Goal: Transaction & Acquisition: Purchase product/service

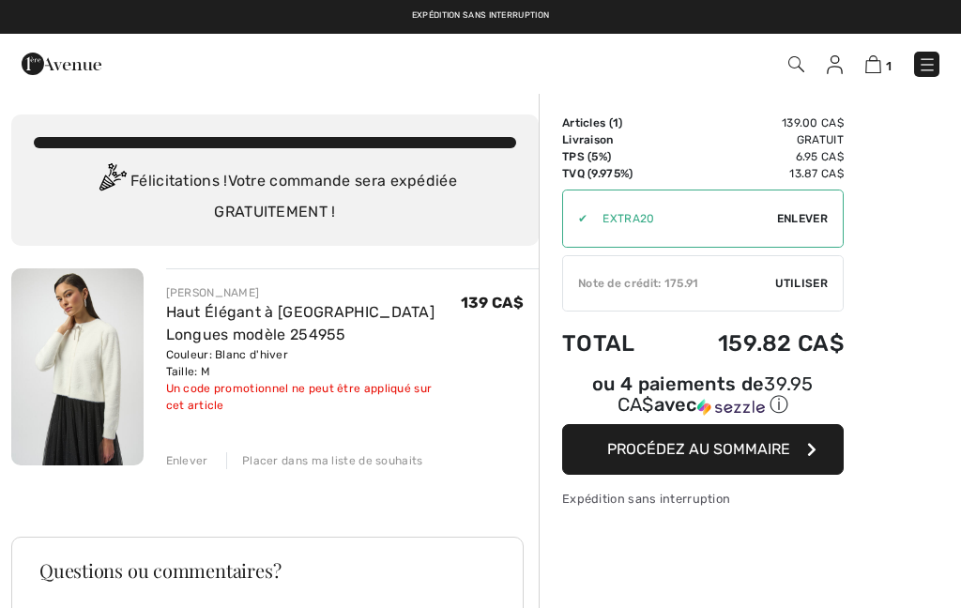
click at [931, 69] on img at bounding box center [927, 64] width 19 height 19
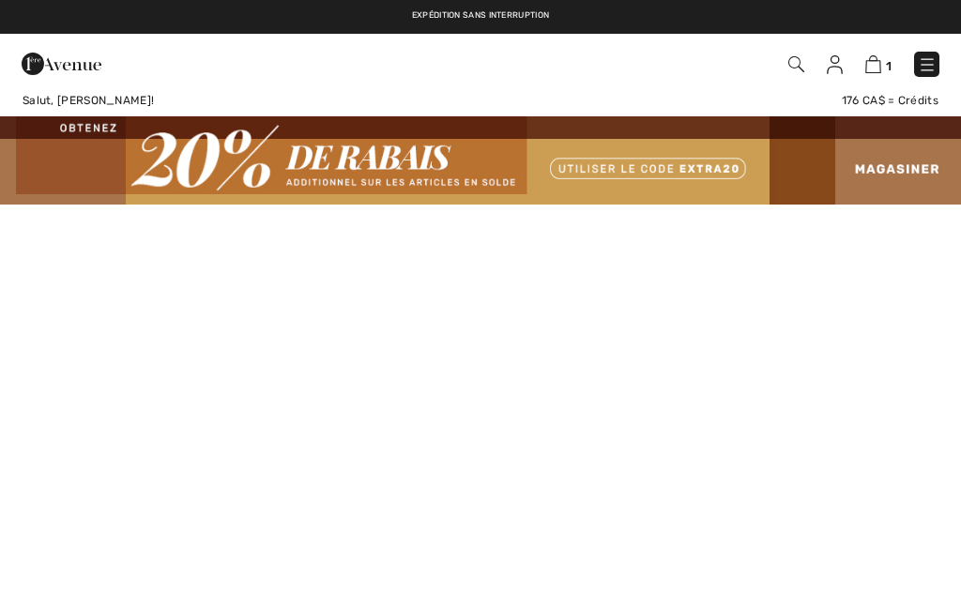
click at [841, 66] on img at bounding box center [835, 64] width 16 height 19
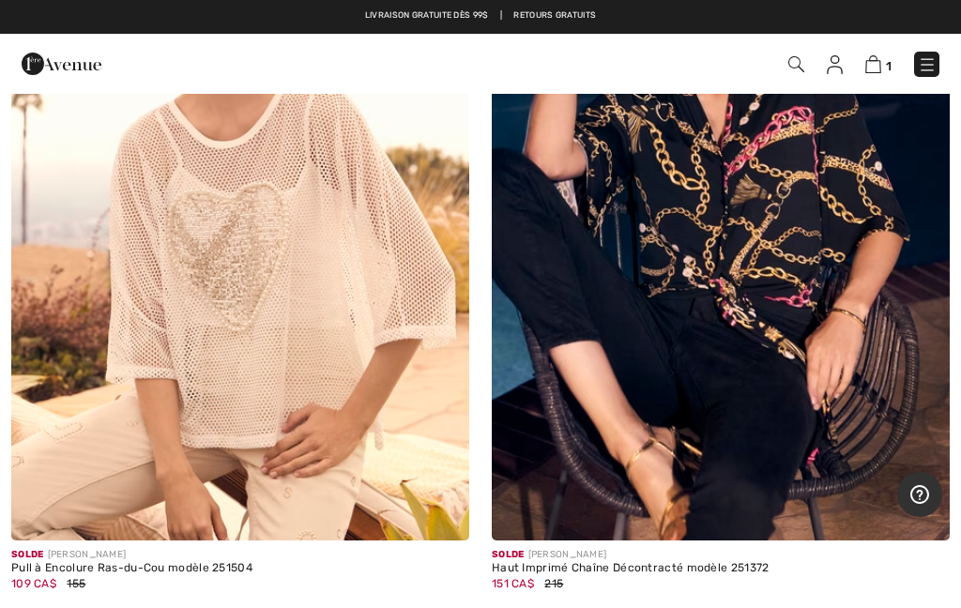
scroll to position [3590, 0]
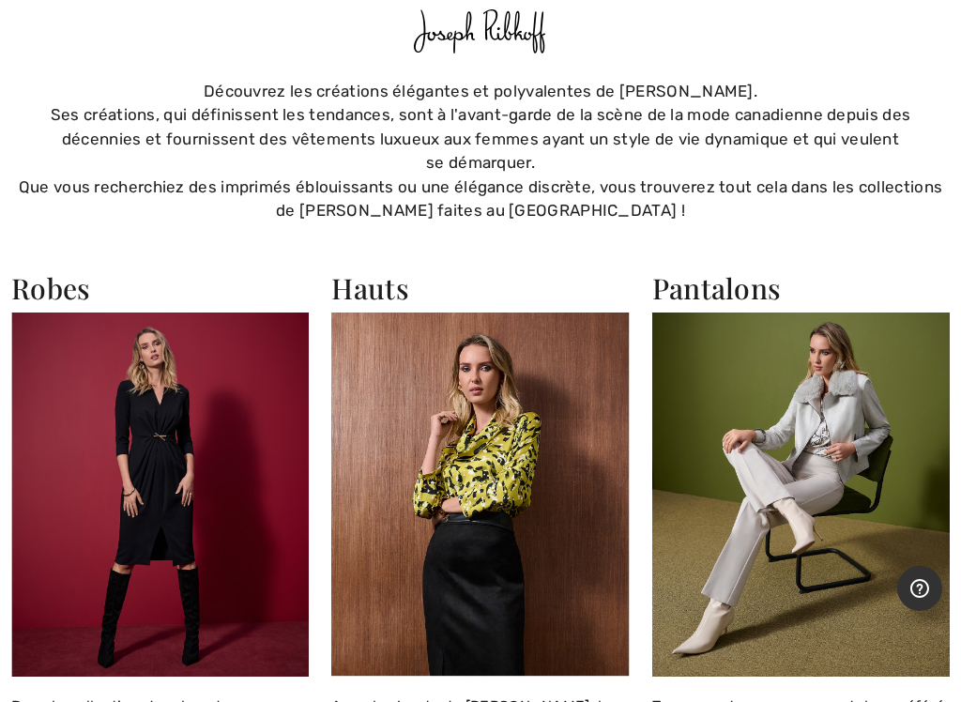
scroll to position [2309, 0]
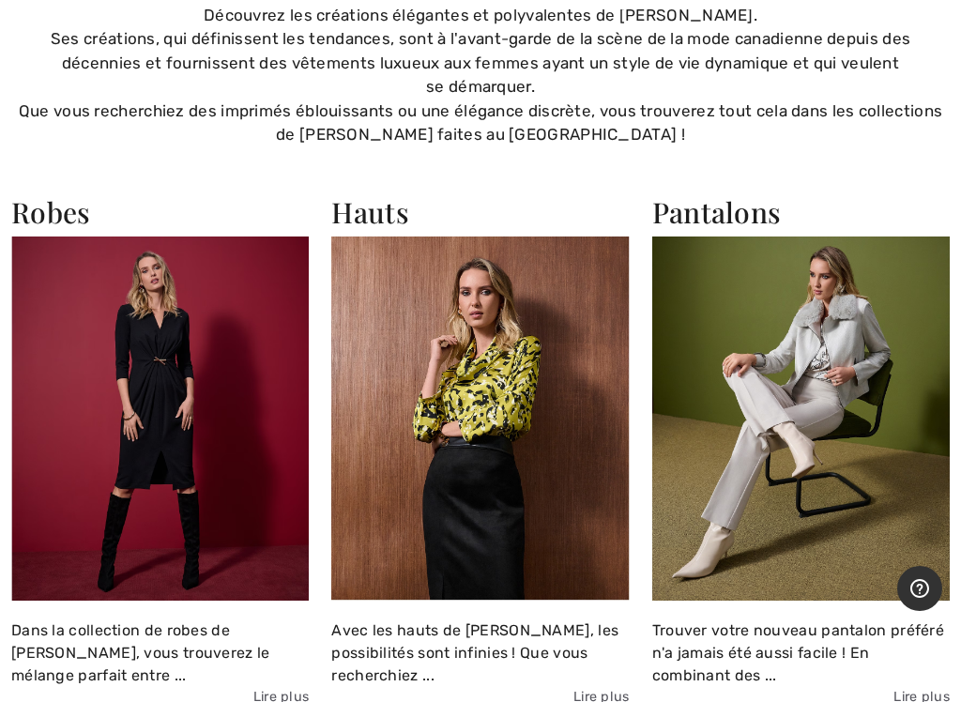
click at [378, 212] on h2 "Hauts" at bounding box center [480, 212] width 298 height 34
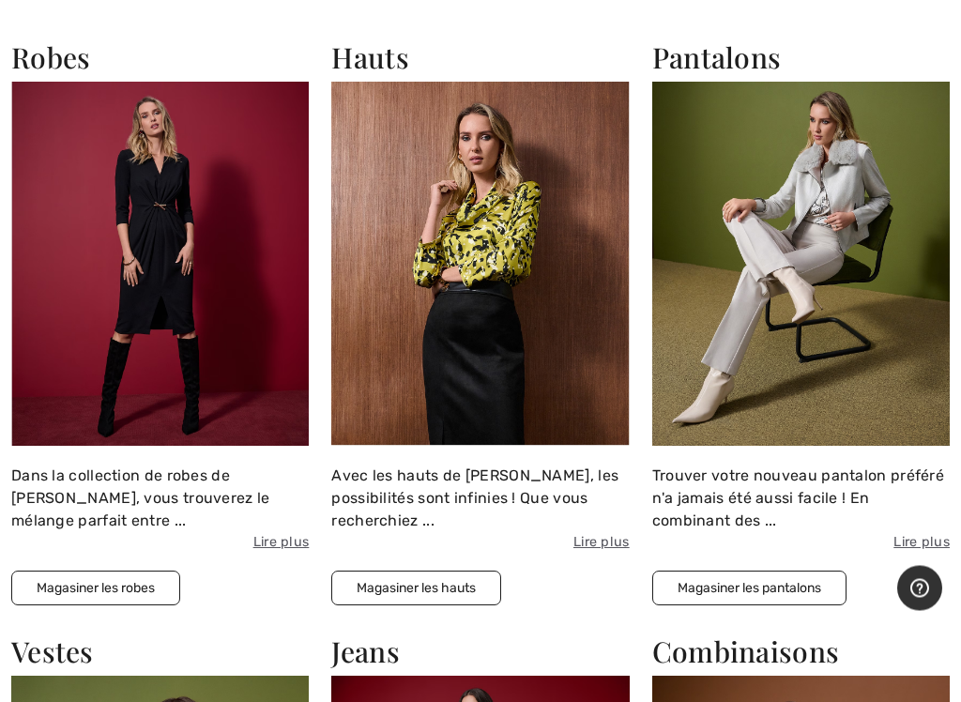
scroll to position [2484, 0]
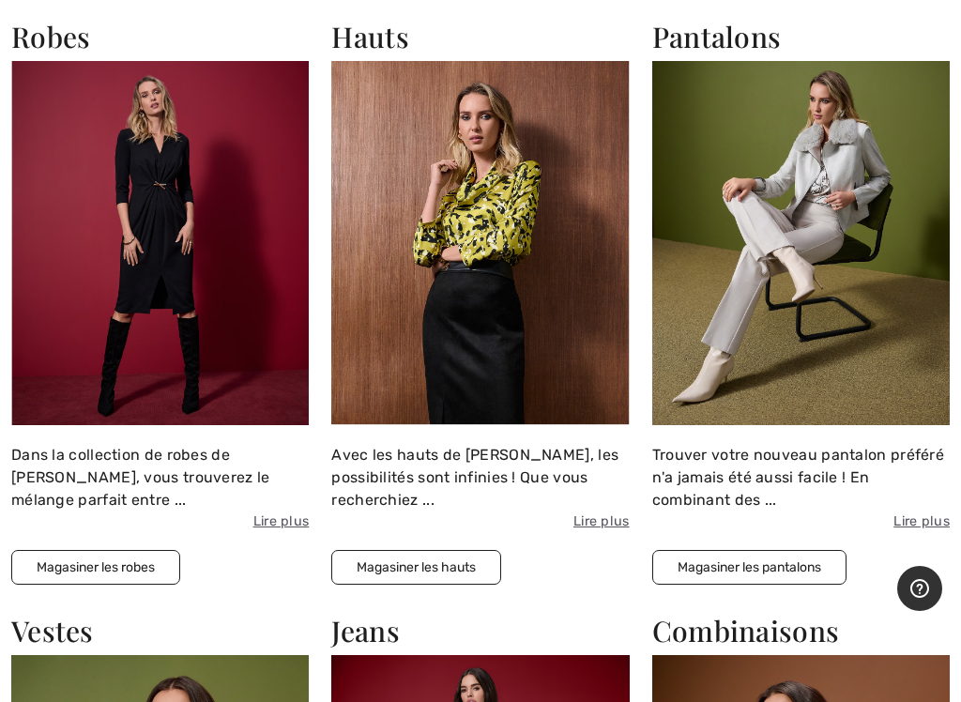
click at [463, 563] on button "Magasiner les hauts" at bounding box center [416, 567] width 170 height 35
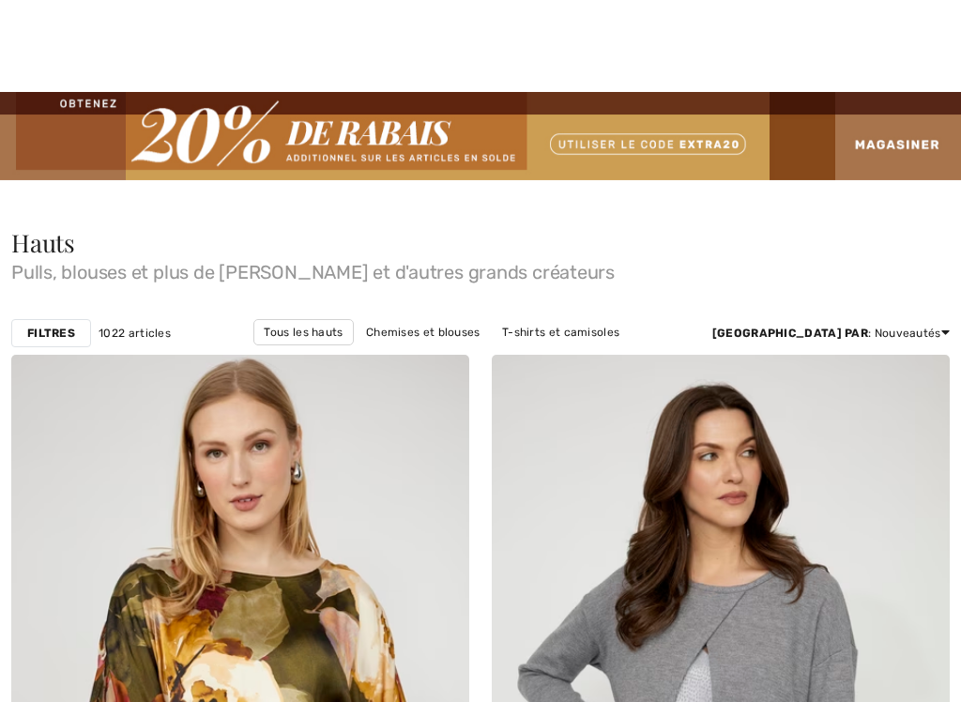
checkbox input "true"
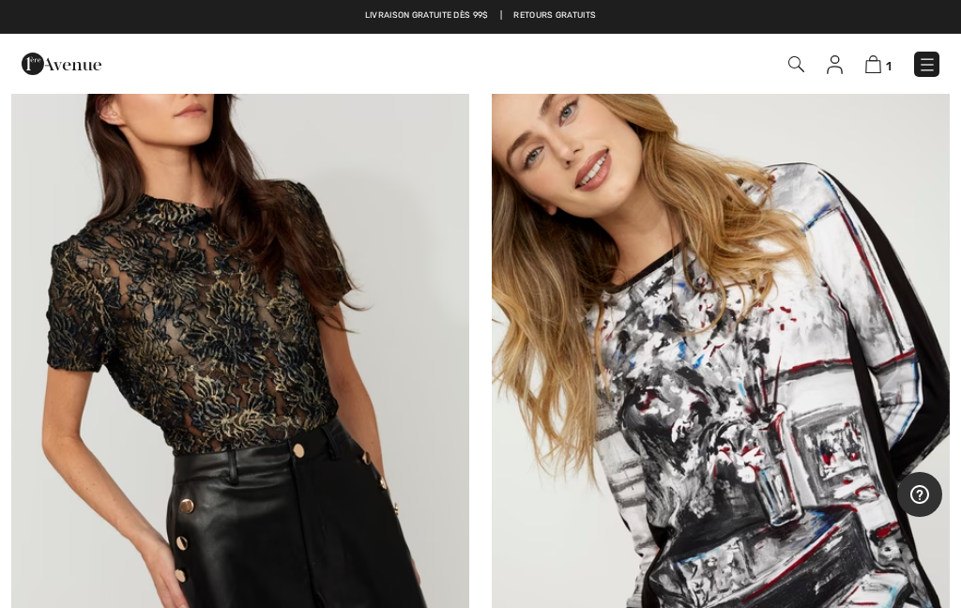
scroll to position [5906, 0]
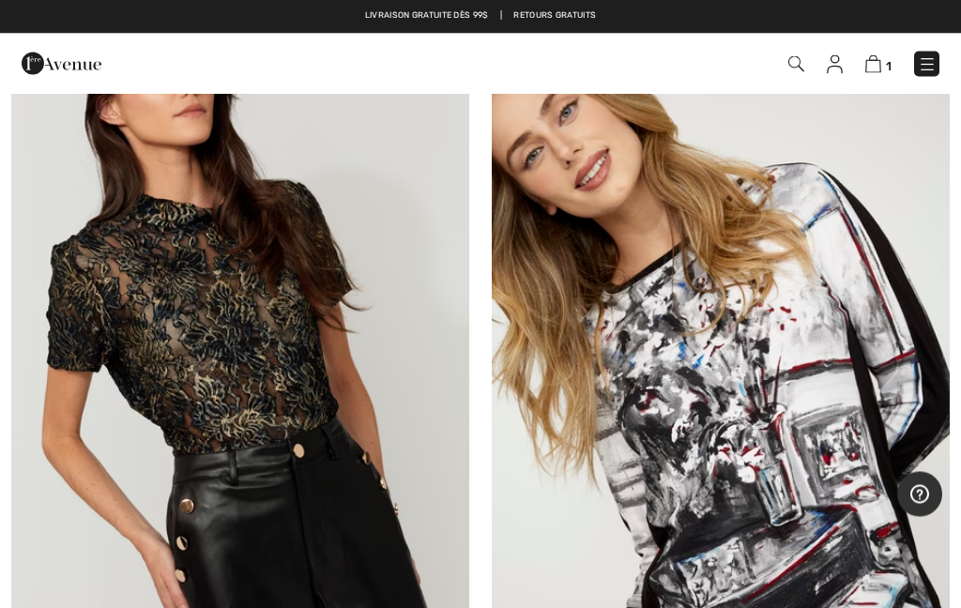
click at [835, 482] on img at bounding box center [721, 398] width 458 height 687
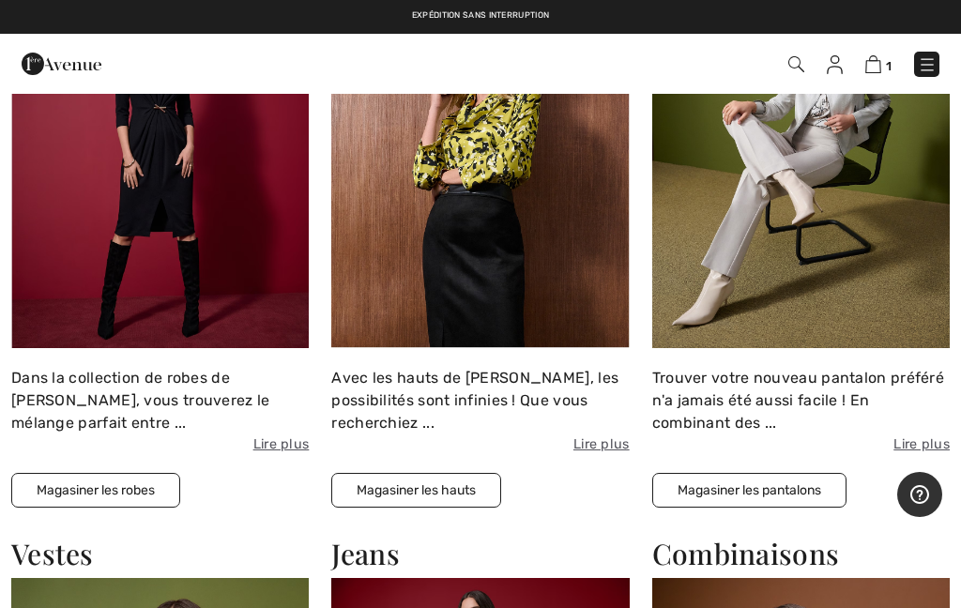
click at [454, 492] on button "Magasiner les hauts" at bounding box center [416, 490] width 170 height 35
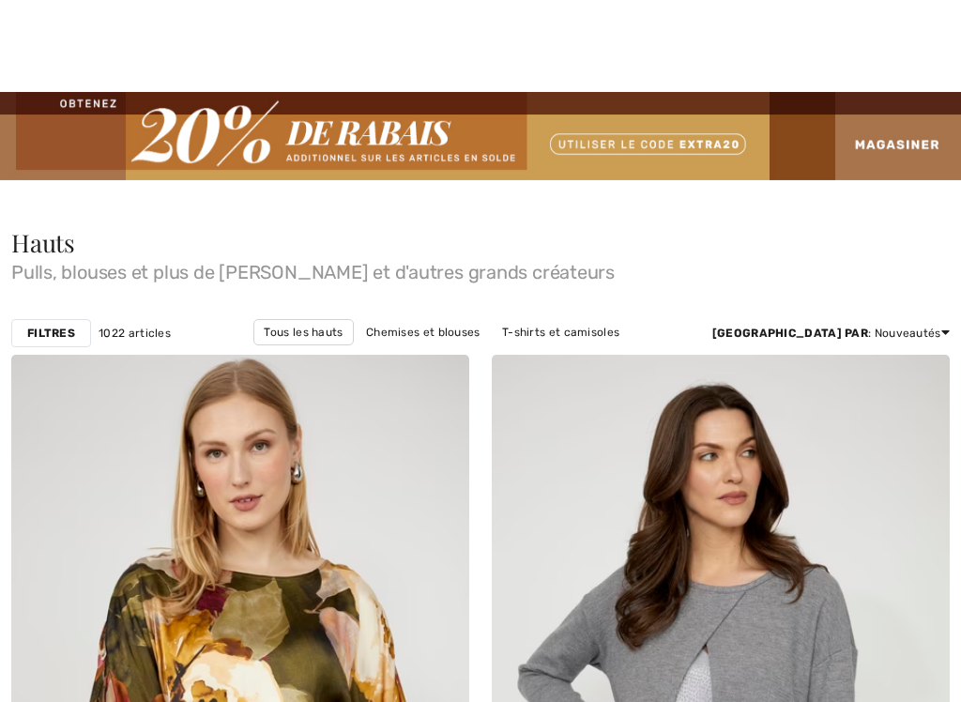
checkbox input "true"
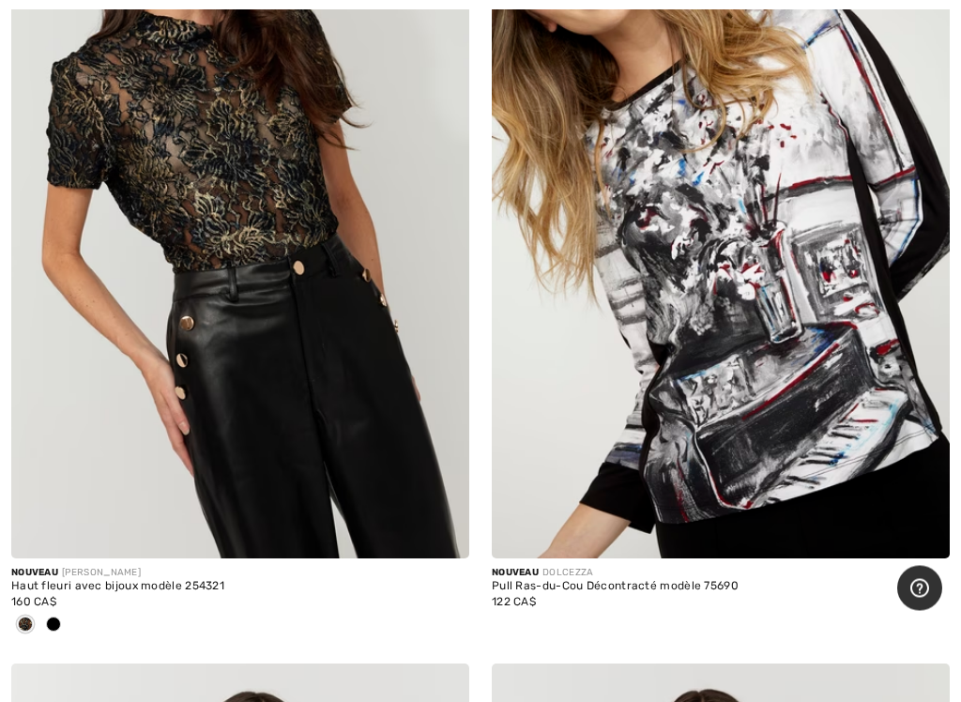
scroll to position [6090, 0]
click at [62, 619] on div at bounding box center [53, 625] width 28 height 31
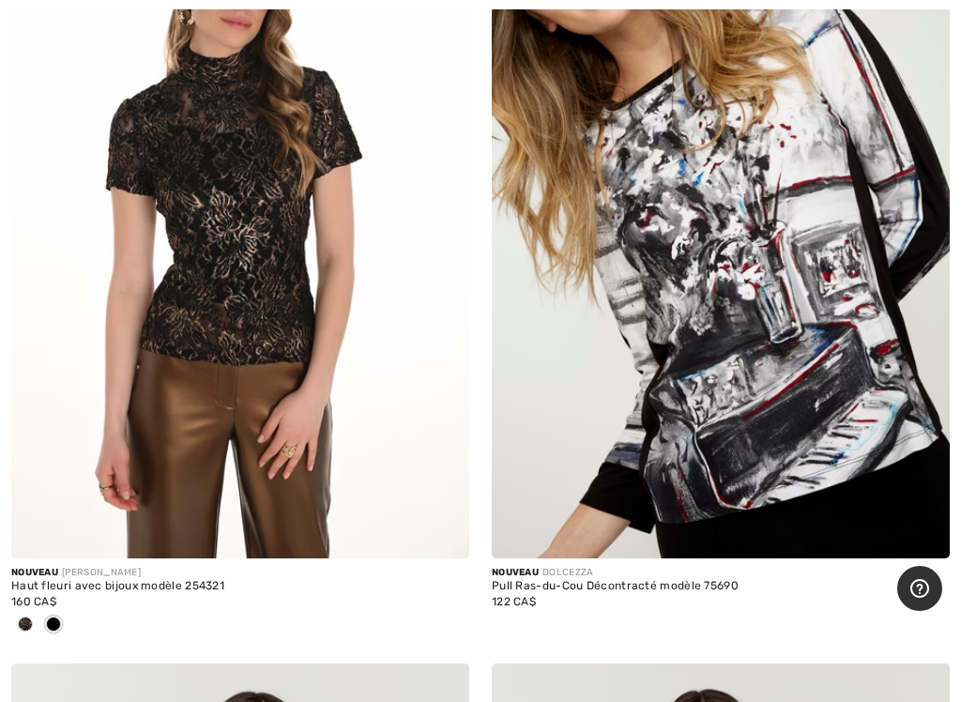
click at [33, 630] on div at bounding box center [25, 625] width 28 height 31
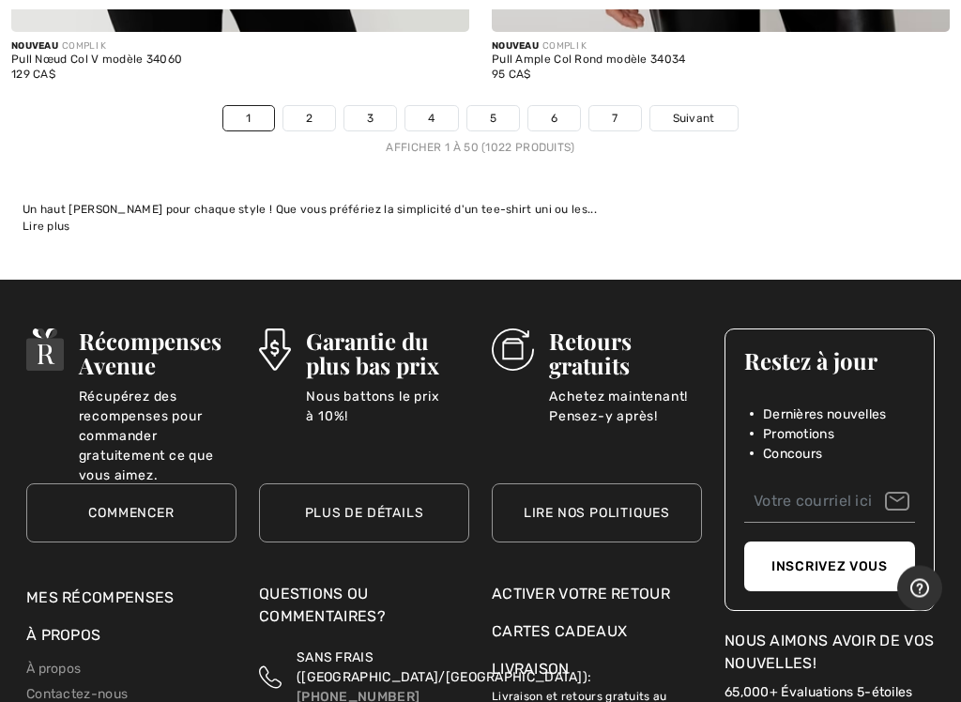
scroll to position [20357, 0]
click at [498, 106] on link "5" at bounding box center [494, 118] width 52 height 24
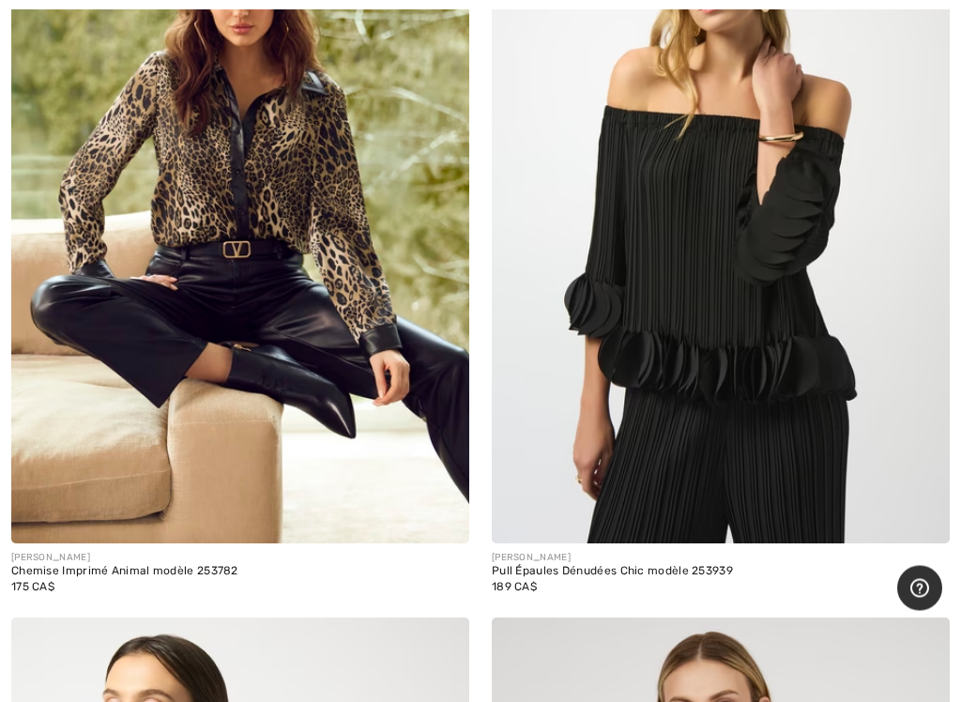
scroll to position [15763, 0]
click at [272, 198] on img at bounding box center [240, 199] width 458 height 687
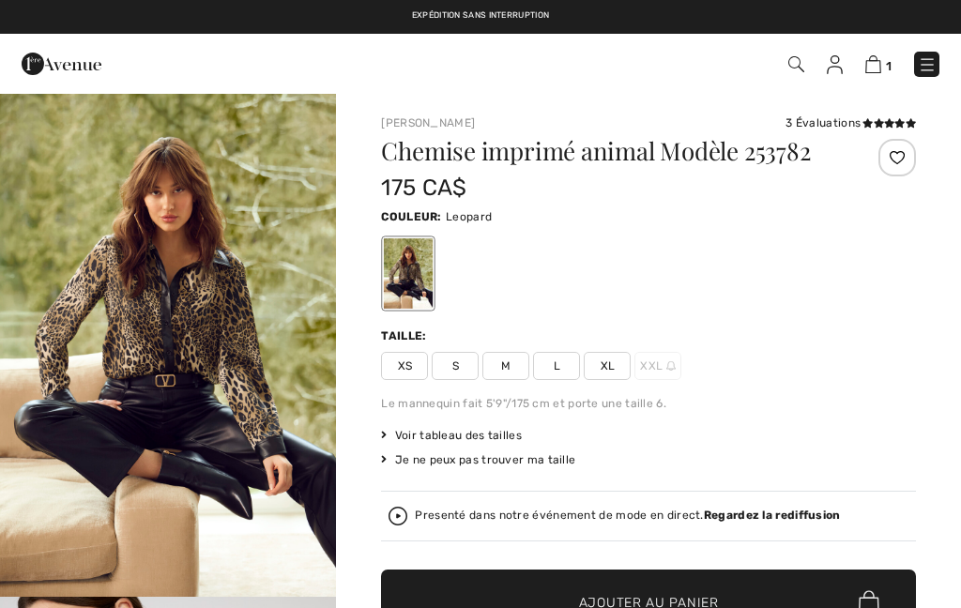
checkbox input "true"
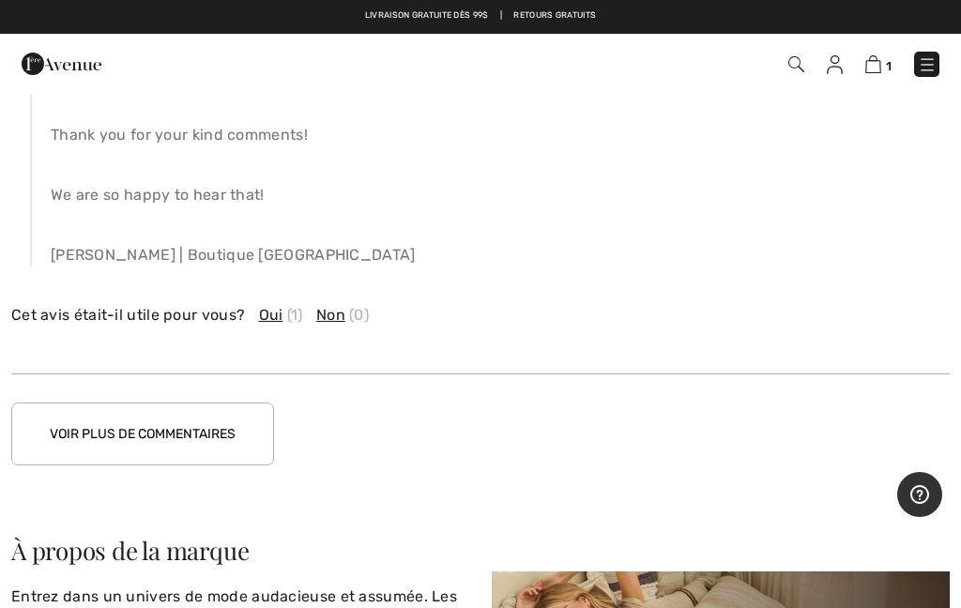
scroll to position [3189, 0]
click at [882, 67] on img at bounding box center [874, 64] width 16 height 18
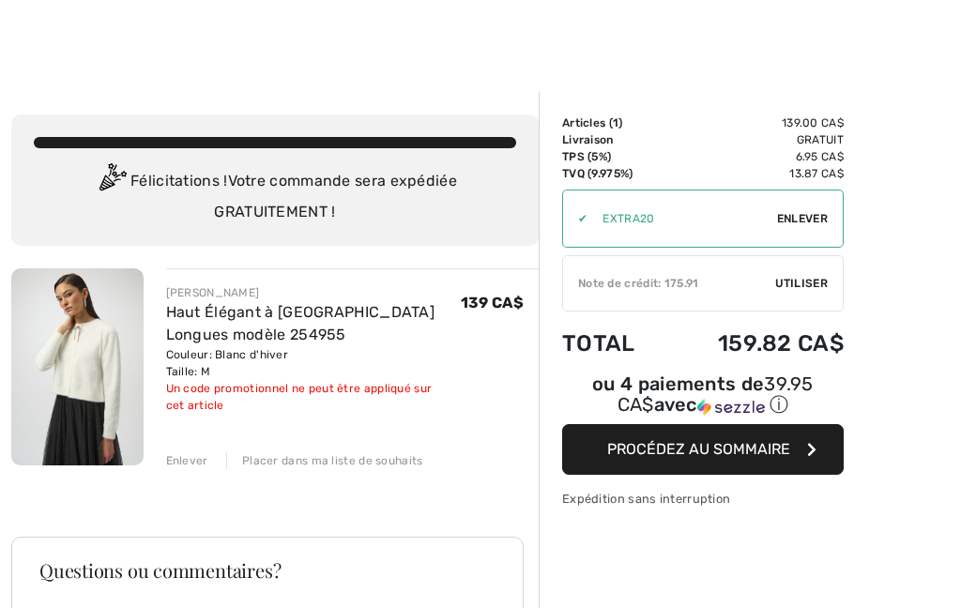
click at [798, 236] on div "✔ Utiliser Enlever" at bounding box center [703, 219] width 282 height 58
click at [800, 221] on span "Enlever" at bounding box center [802, 218] width 51 height 17
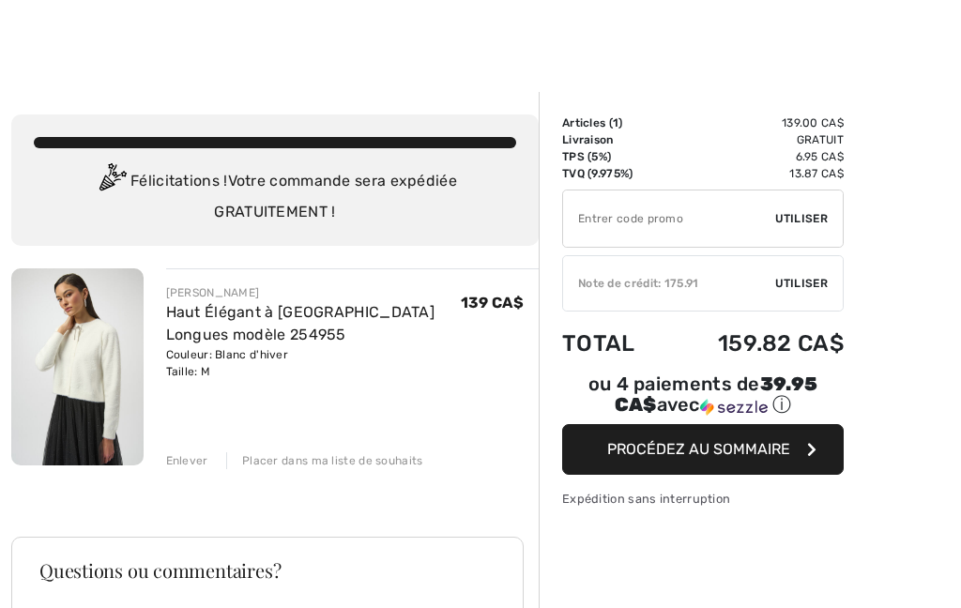
click at [807, 224] on span "Utiliser" at bounding box center [802, 218] width 53 height 17
click at [177, 460] on div "Enlever" at bounding box center [187, 461] width 42 height 17
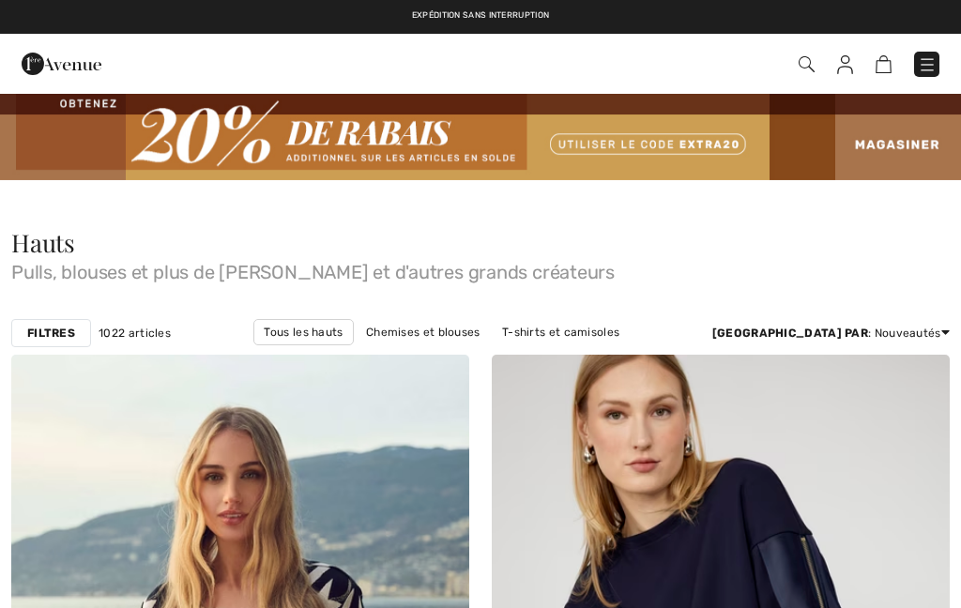
checkbox input "true"
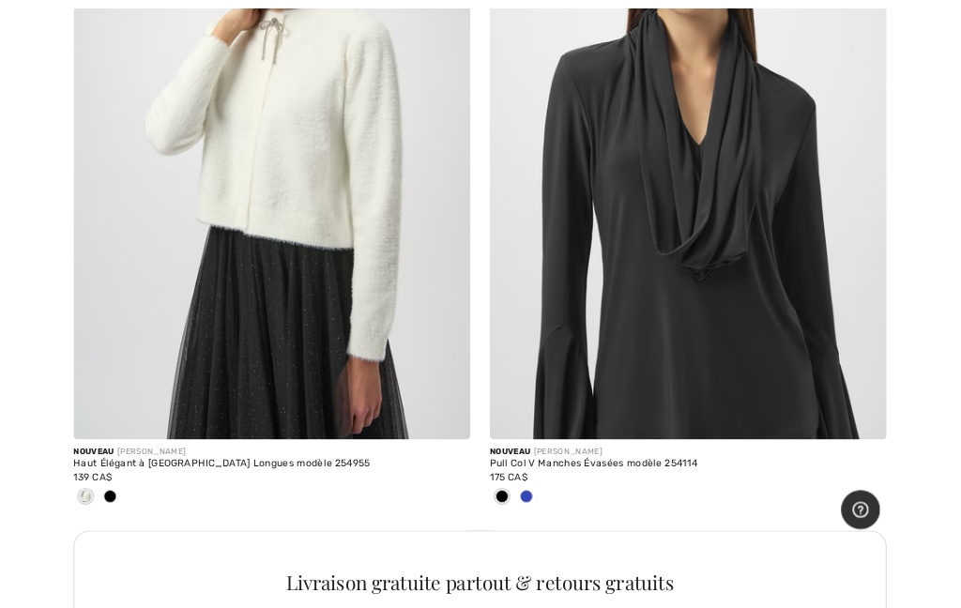
scroll to position [4455, 0]
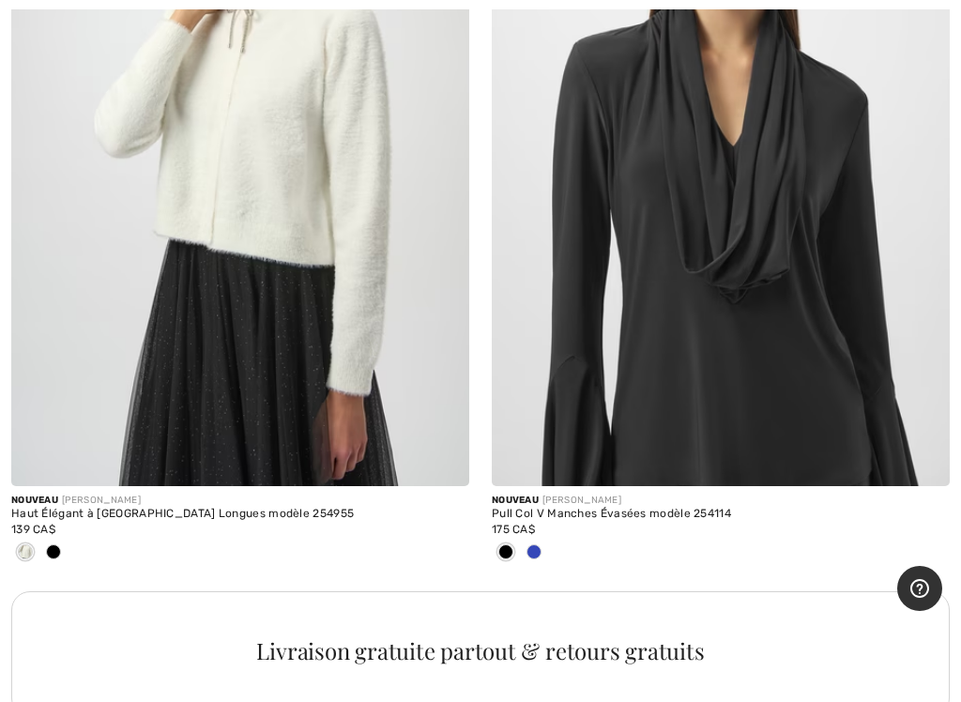
click at [288, 199] on img at bounding box center [240, 142] width 458 height 687
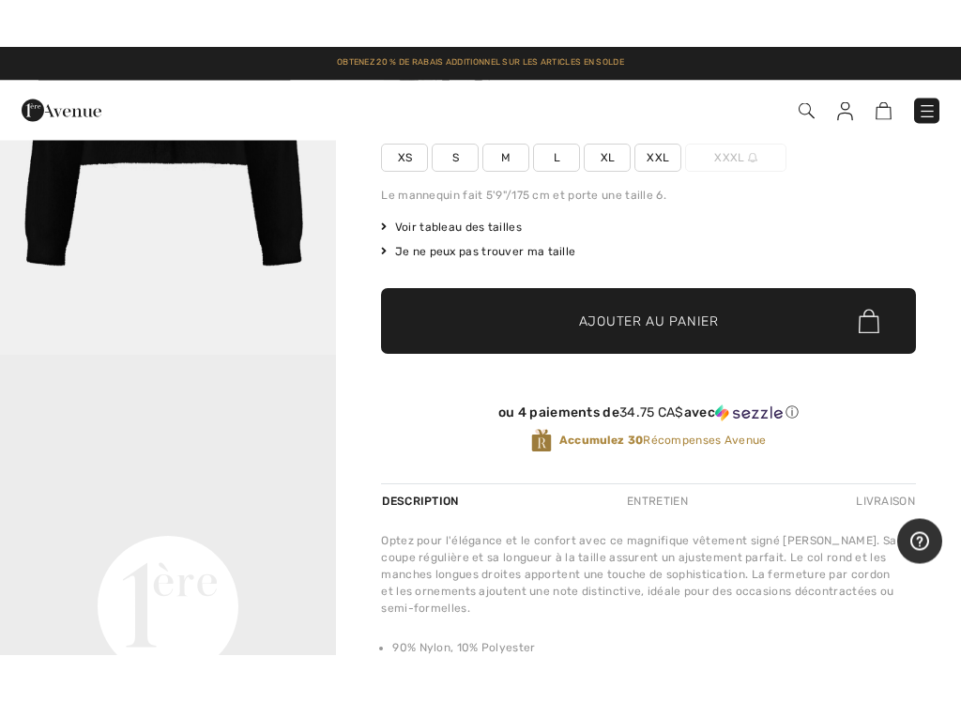
scroll to position [322, 0]
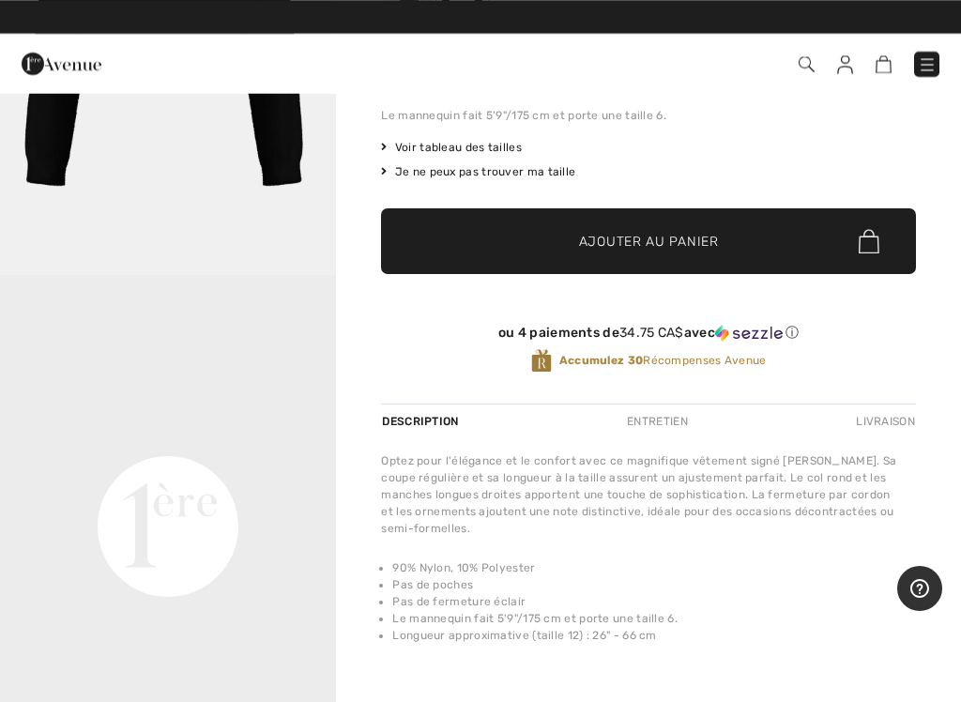
click at [654, 423] on div "Entretien" at bounding box center [657, 422] width 93 height 34
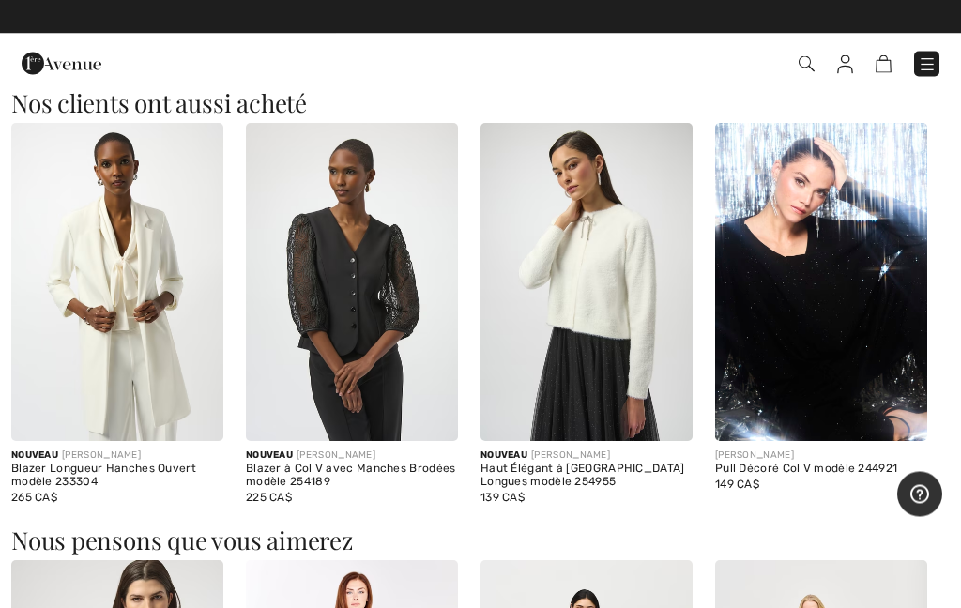
scroll to position [1039, 0]
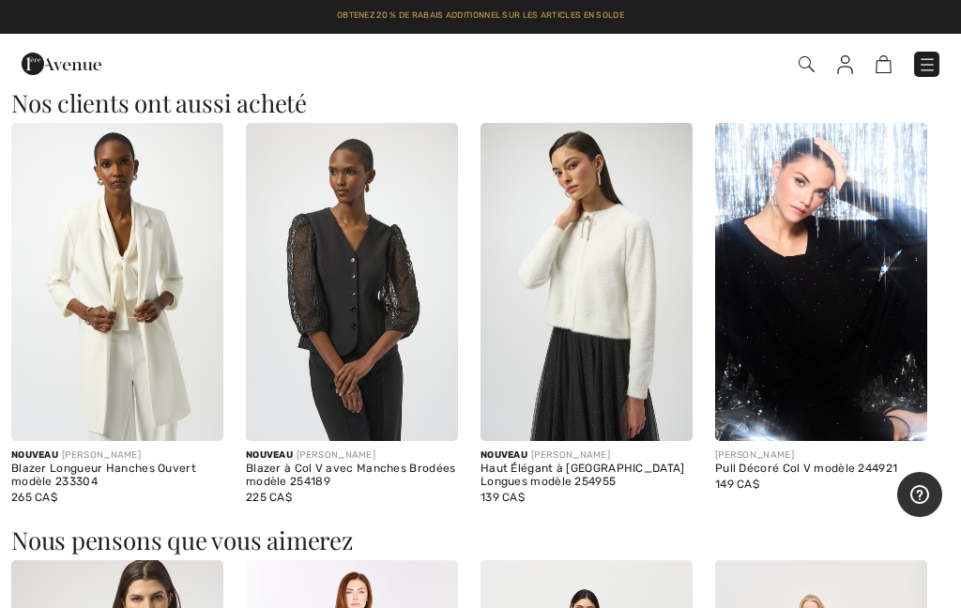
click at [608, 412] on img at bounding box center [587, 282] width 212 height 318
click at [608, 288] on img at bounding box center [587, 282] width 212 height 318
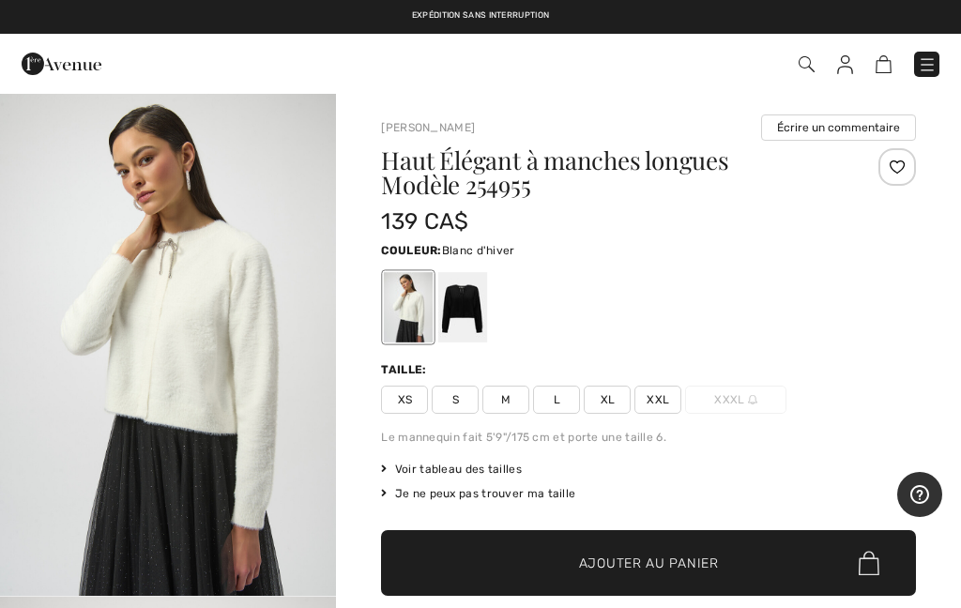
click at [476, 470] on span "Voir tableau des tailles" at bounding box center [451, 469] width 141 height 17
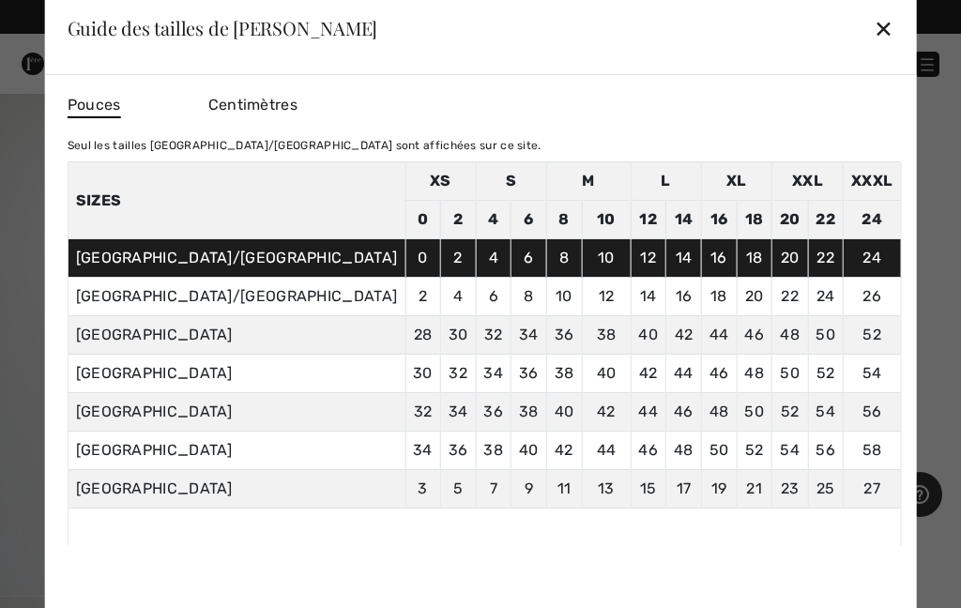
click at [512, 278] on td "6" at bounding box center [530, 258] width 36 height 38
click at [512, 265] on td "6" at bounding box center [530, 258] width 36 height 38
click at [512, 254] on td "6" at bounding box center [530, 258] width 36 height 38
click at [512, 260] on td "6" at bounding box center [530, 258] width 36 height 38
click at [512, 224] on td "6" at bounding box center [530, 220] width 36 height 38
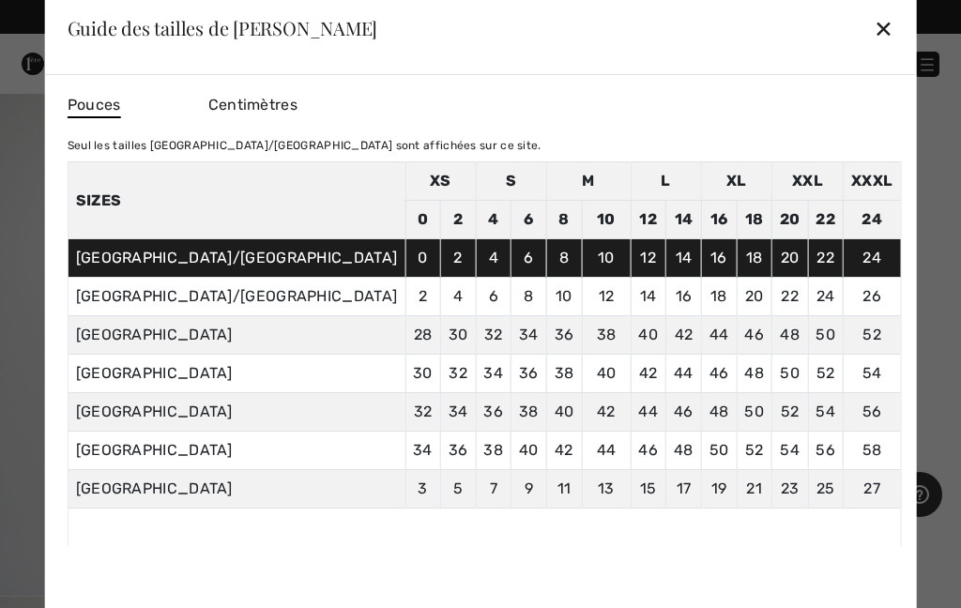
click at [874, 39] on div "✕" at bounding box center [884, 27] width 20 height 39
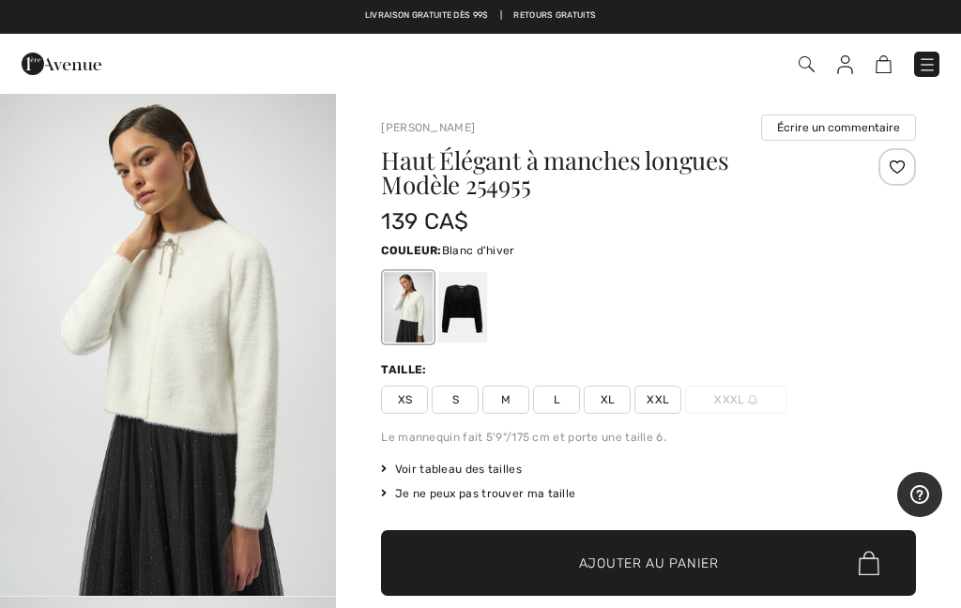
click at [810, 225] on div "139 CA$" at bounding box center [604, 222] width 446 height 34
click at [514, 403] on span "M" at bounding box center [506, 400] width 47 height 28
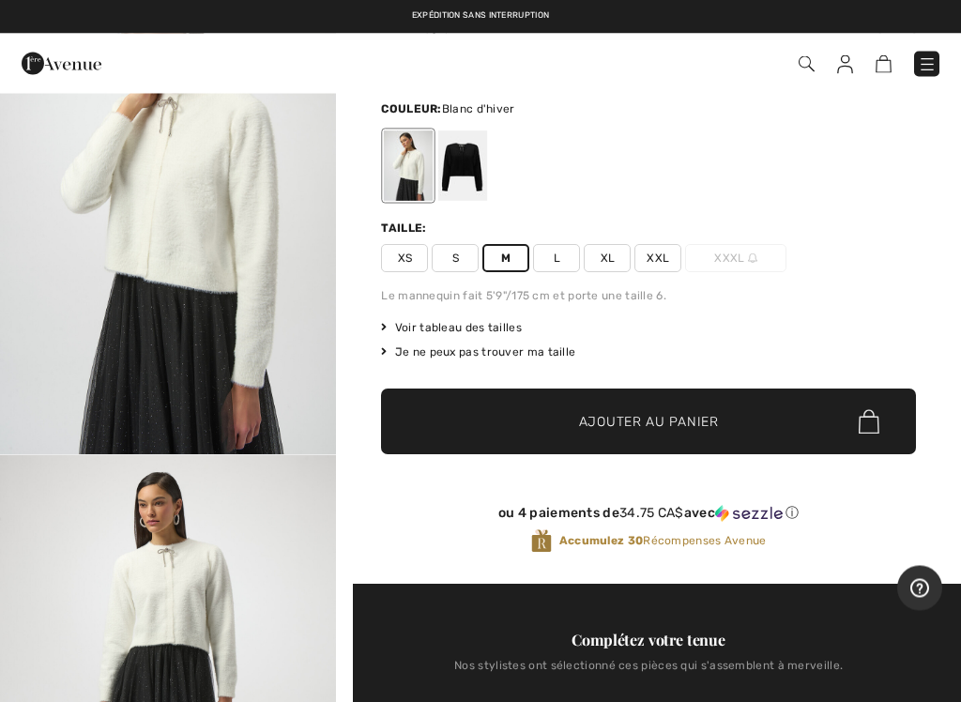
scroll to position [142, 0]
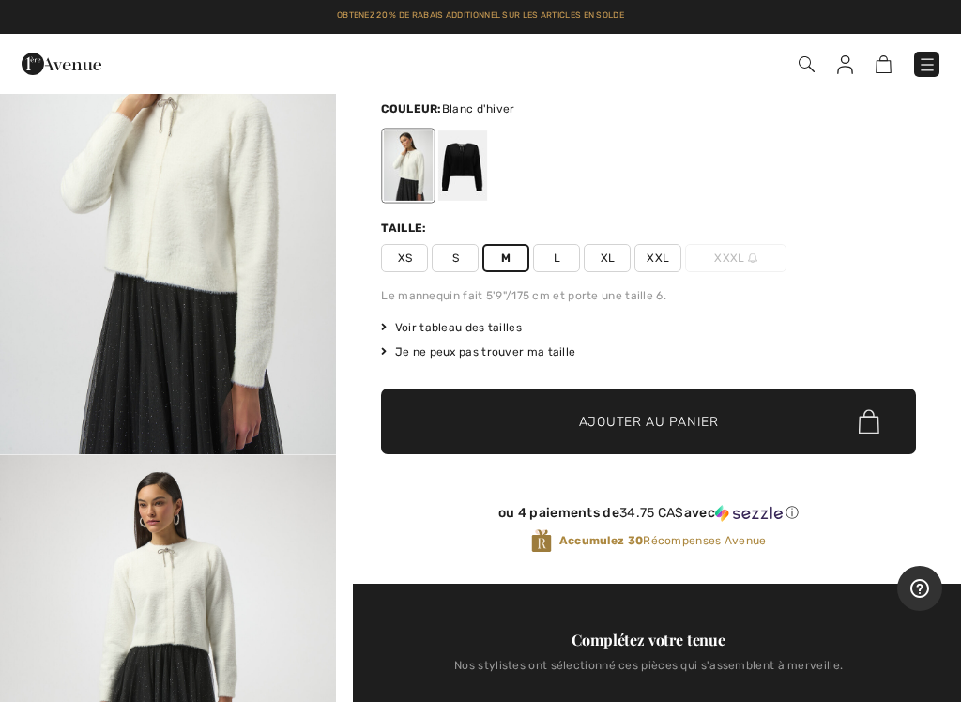
click at [652, 427] on span "Ajouter au panier" at bounding box center [649, 422] width 140 height 20
click at [879, 64] on img at bounding box center [874, 64] width 16 height 18
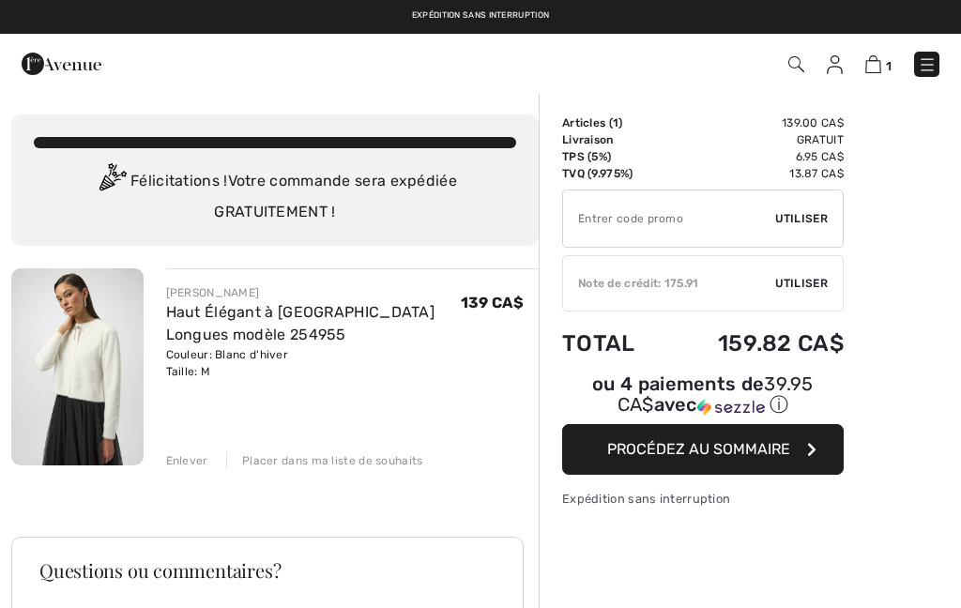
checkbox input "true"
click at [807, 287] on span "Utiliser" at bounding box center [802, 283] width 53 height 17
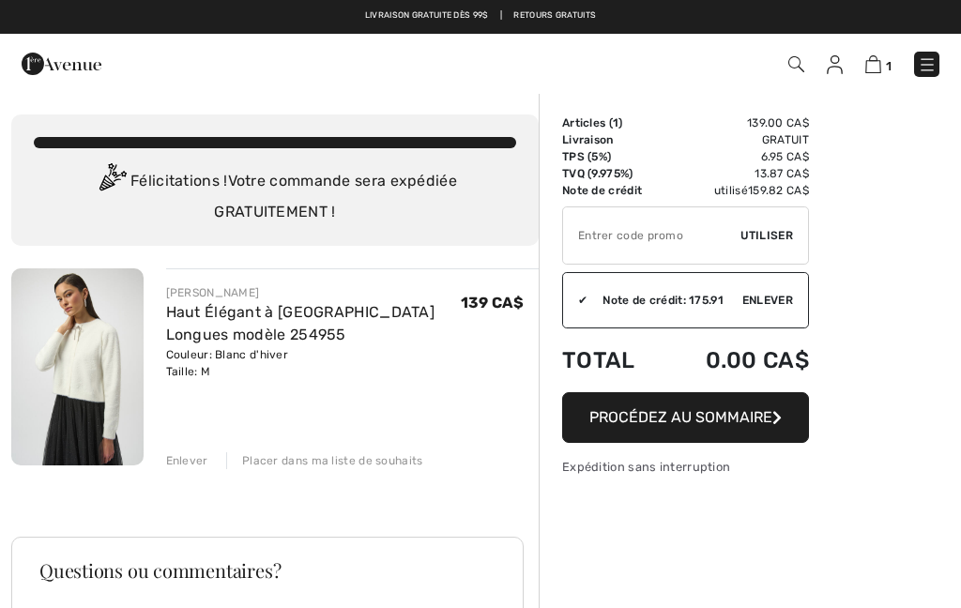
click at [738, 234] on input "TEXT" at bounding box center [651, 236] width 177 height 56
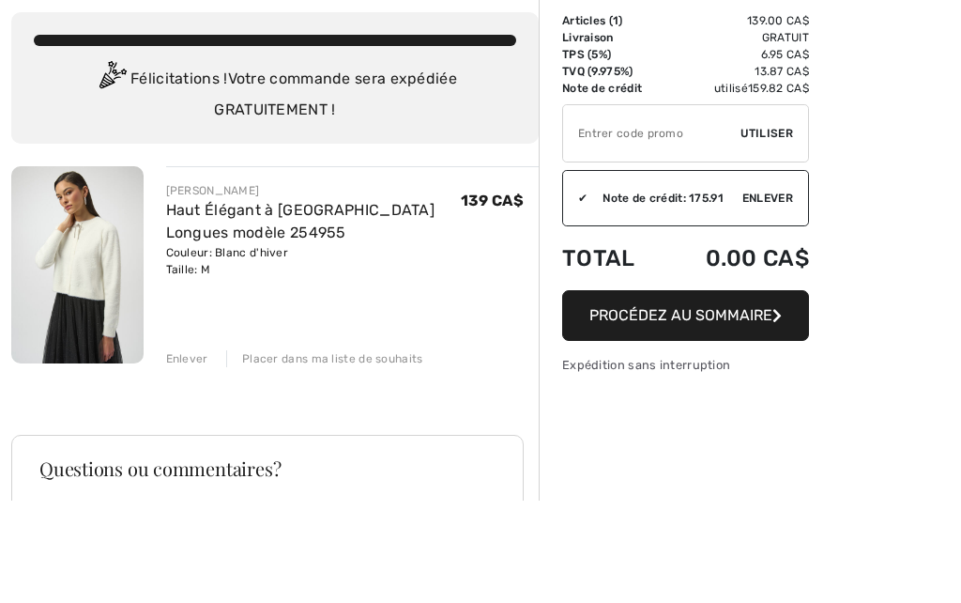
click at [776, 207] on div "✔ Utiliser Enlever" at bounding box center [685, 236] width 247 height 58
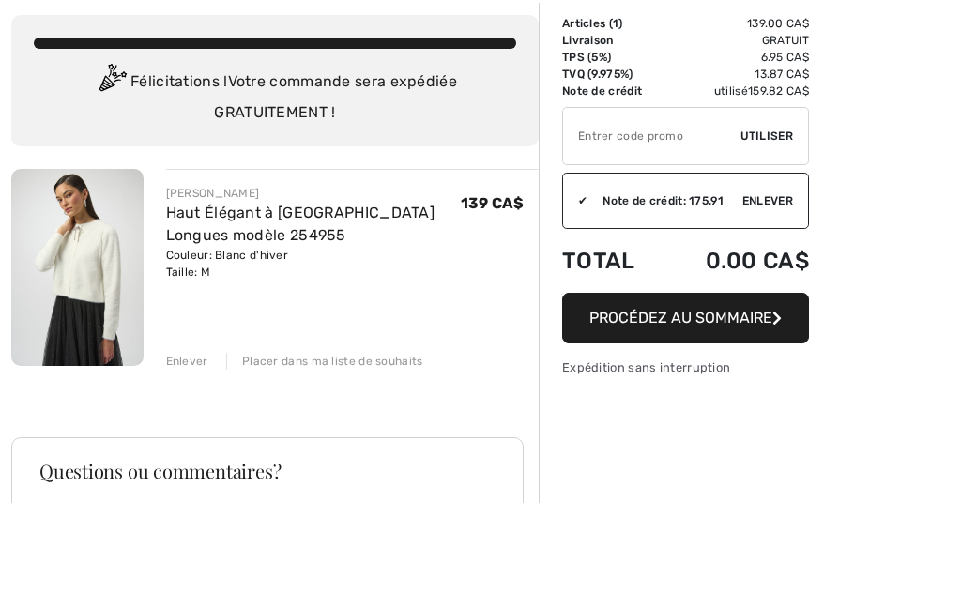
scroll to position [102, 0]
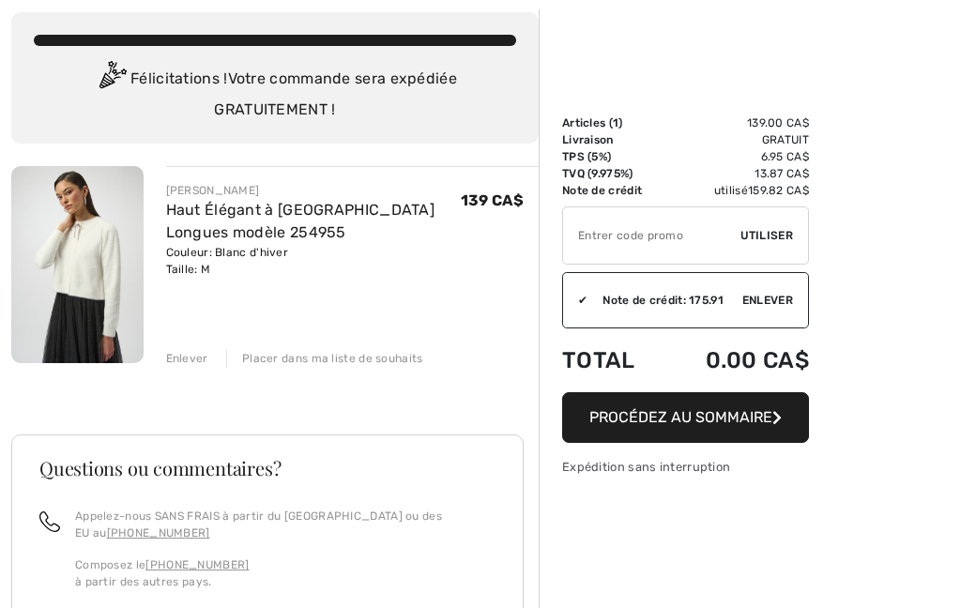
click at [782, 232] on span "Utiliser" at bounding box center [767, 235] width 53 height 17
click at [770, 423] on span "Procédez au sommaire" at bounding box center [681, 417] width 183 height 18
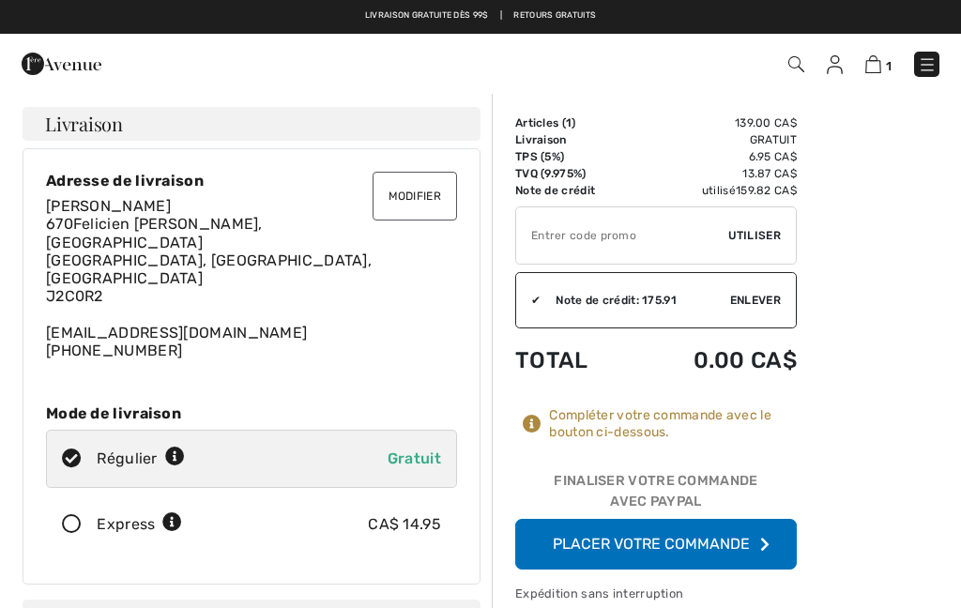
click at [742, 549] on button "Placer votre commande" at bounding box center [656, 544] width 282 height 51
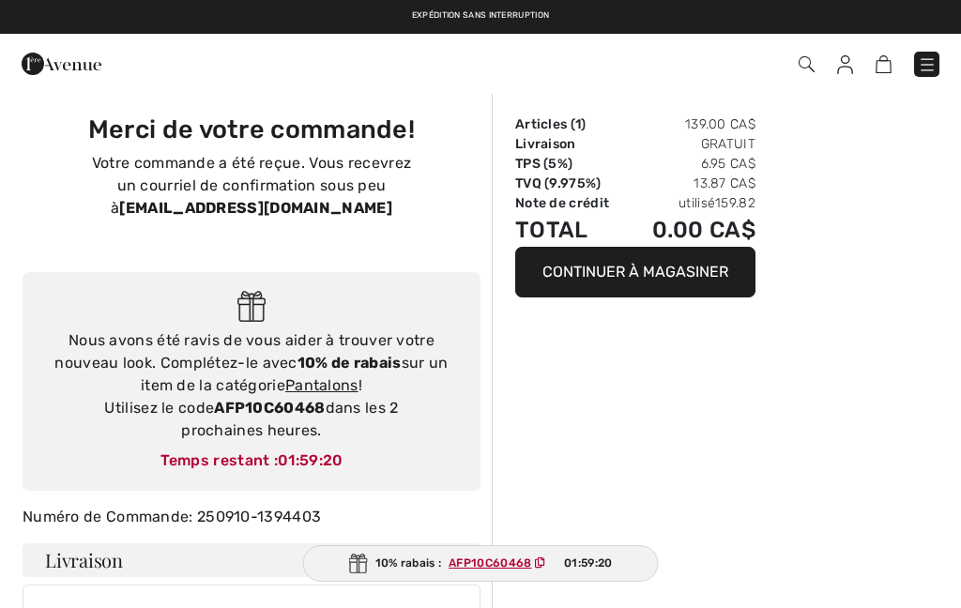
checkbox input "true"
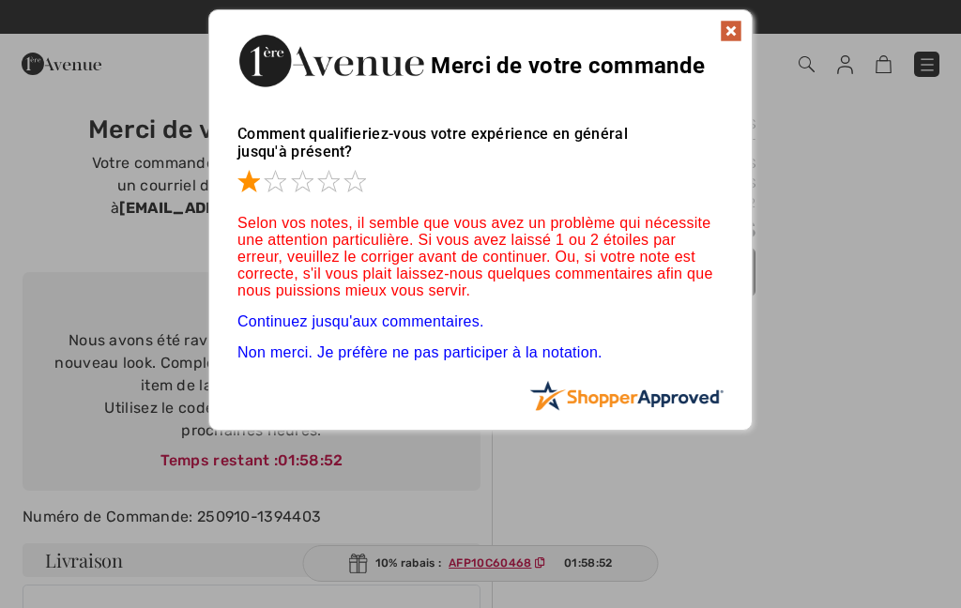
click at [286, 190] on span at bounding box center [275, 181] width 23 height 23
click at [304, 192] on span at bounding box center [302, 181] width 23 height 23
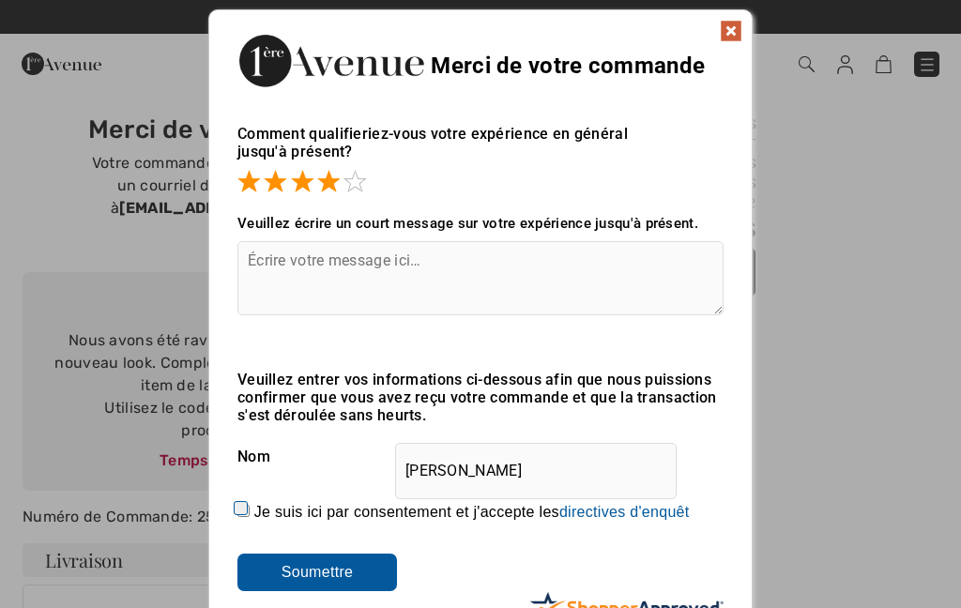
click at [289, 305] on textarea at bounding box center [481, 278] width 486 height 74
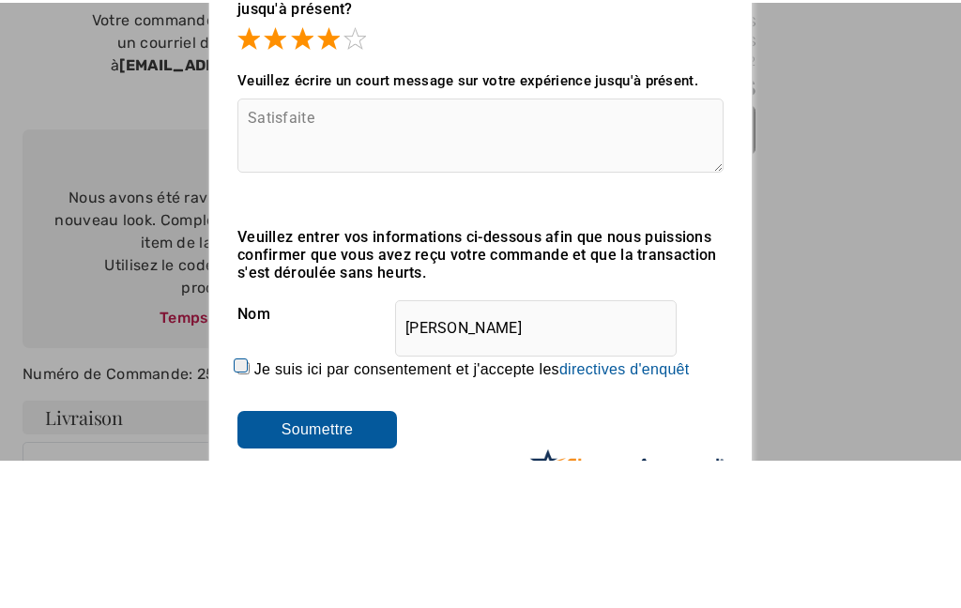
scroll to position [146, 0]
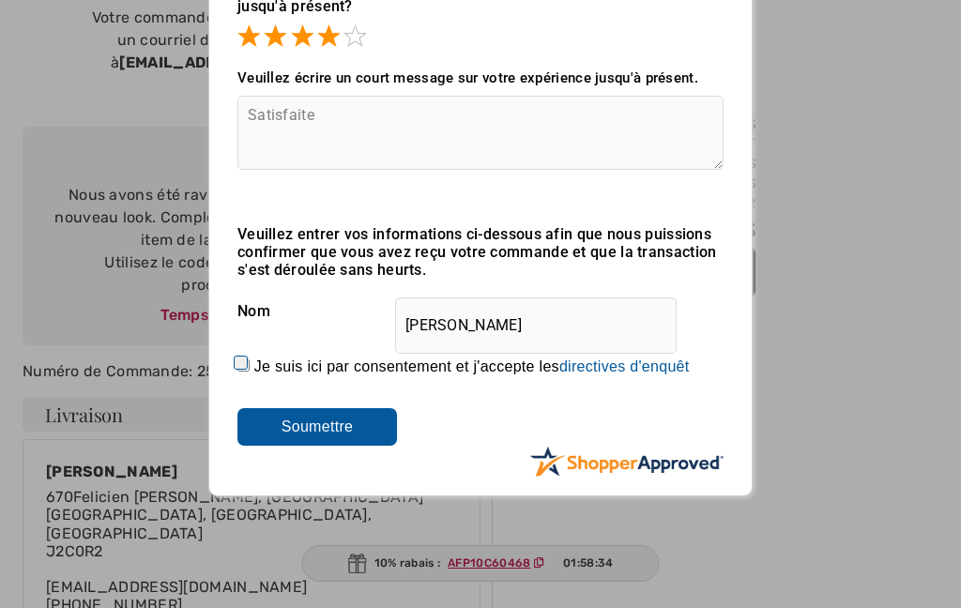
type textarea "Satisfaite"
click at [331, 429] on input "Soumettre" at bounding box center [318, 427] width 160 height 38
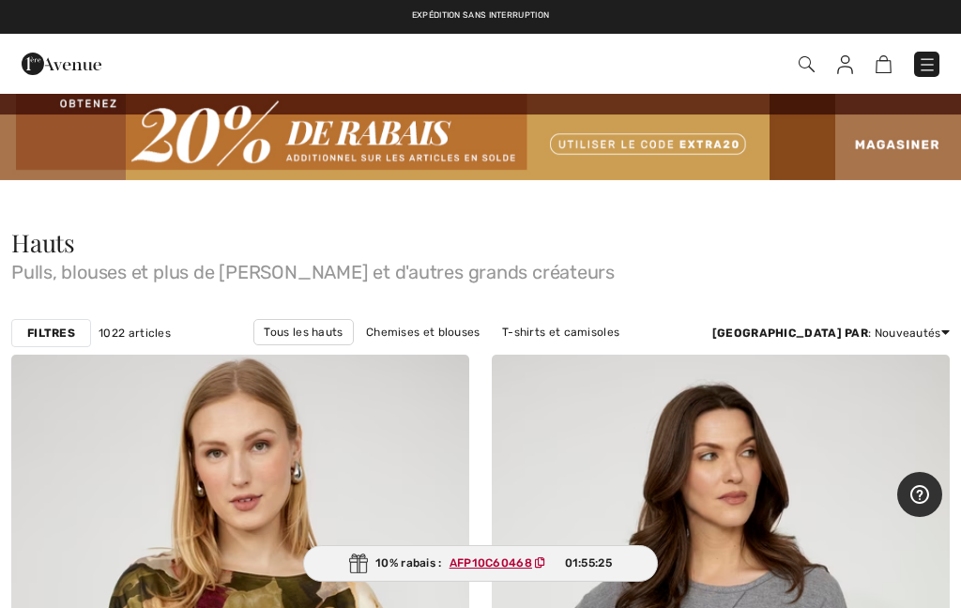
click at [886, 69] on img at bounding box center [884, 64] width 16 height 18
